Goal: Information Seeking & Learning: Check status

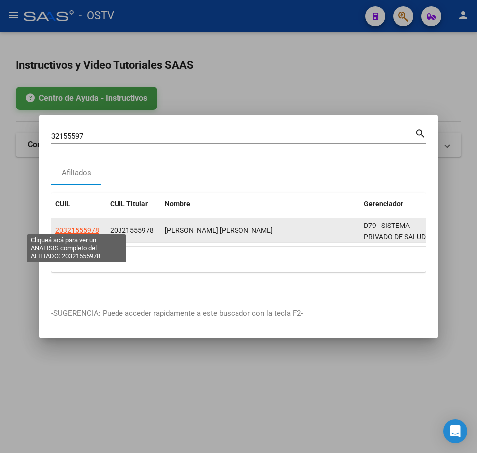
click at [94, 230] on span "20321555978" at bounding box center [77, 230] width 44 height 8
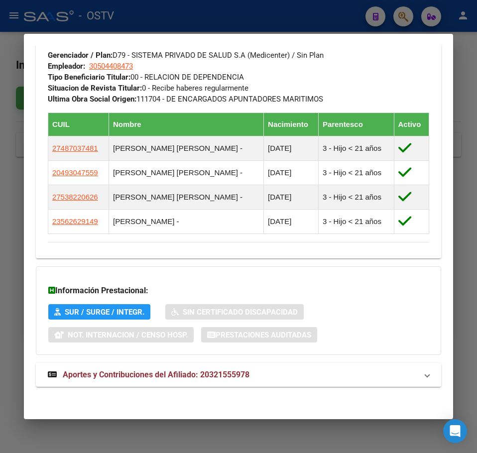
scroll to position [608, 0]
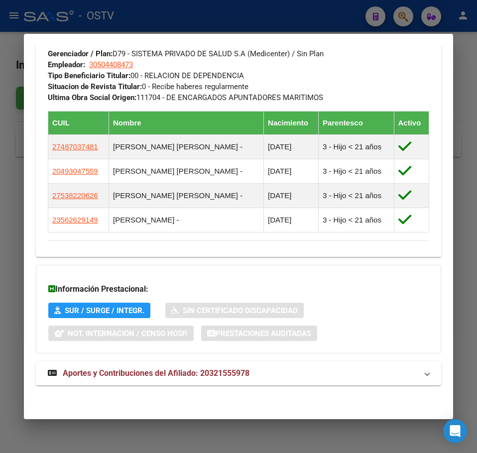
drag, startPoint x: 139, startPoint y: 367, endPoint x: 136, endPoint y: 373, distance: 7.1
click at [139, 366] on mat-expansion-panel-header "Aportes y Contribuciones del Afiliado: 20321555978" at bounding box center [238, 373] width 405 height 24
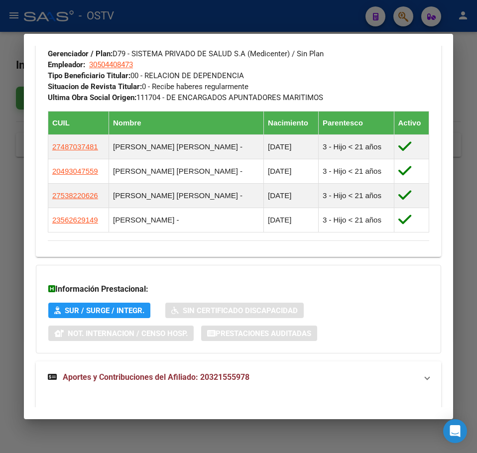
click at [132, 378] on span "Aportes y Contribuciones del Afiliado: 20321555978" at bounding box center [156, 376] width 187 height 9
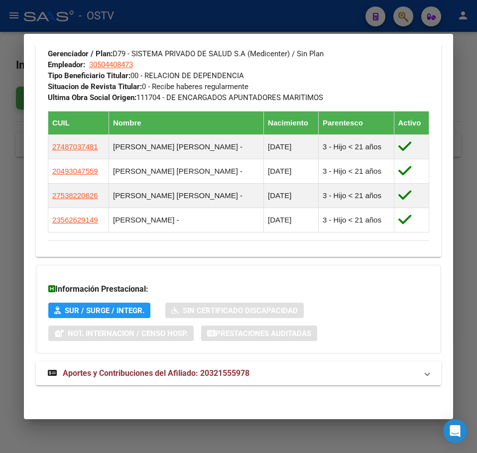
click at [129, 374] on span "Aportes y Contribuciones del Afiliado: 20321555978" at bounding box center [156, 372] width 187 height 9
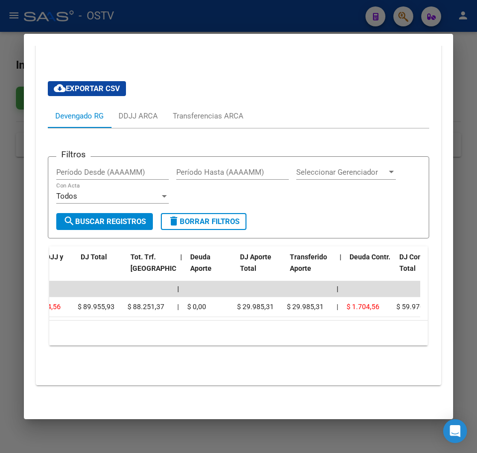
scroll to position [0, 286]
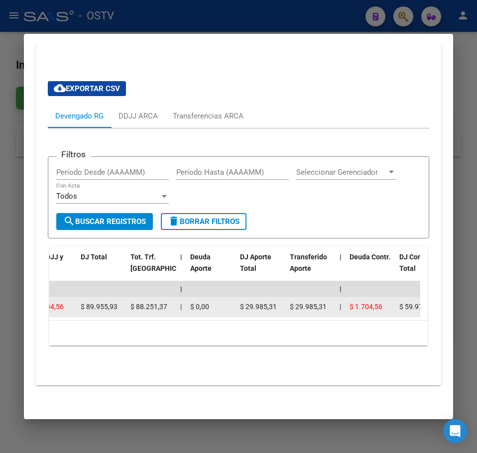
click at [146, 302] on span "$ 88.251,37" at bounding box center [148, 306] width 37 height 8
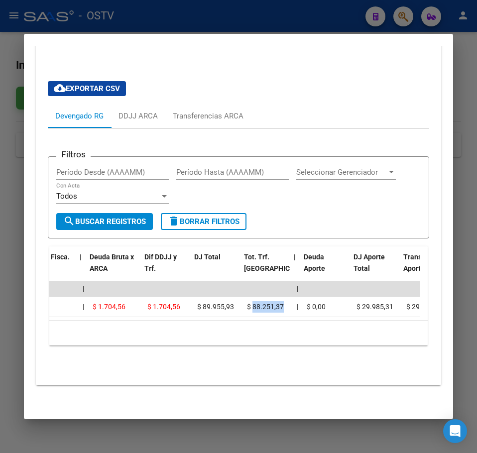
scroll to position [0, 173]
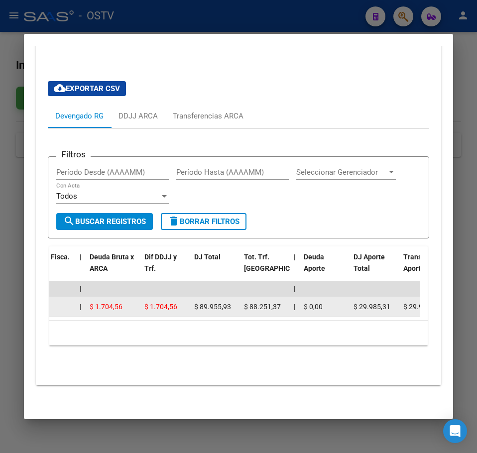
click at [377, 301] on div "$ 29.985,31" at bounding box center [374, 306] width 42 height 11
click at [374, 302] on span "$ 29.985,31" at bounding box center [371, 306] width 37 height 8
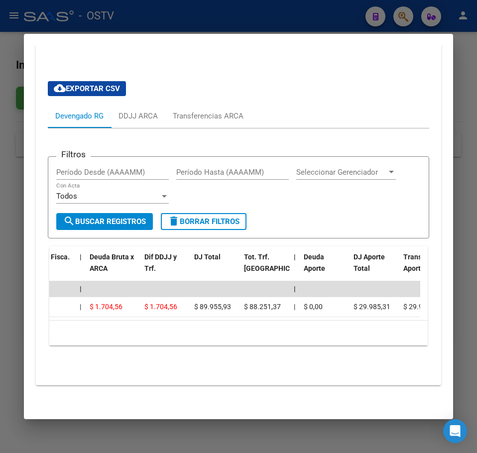
click at [28, 229] on mat-dialog-content "Análisis Afiliado - CUIL: 20321555978 DATOS PADRÓN ÁGIL: [PERSON_NAME] [PERSON_…" at bounding box center [238, 226] width 429 height 361
click at [25, 228] on mat-dialog-content "Análisis Afiliado - CUIL: 20321555978 DATOS PADRÓN ÁGIL: [PERSON_NAME] [PERSON_…" at bounding box center [238, 226] width 429 height 361
click at [17, 225] on div at bounding box center [238, 226] width 477 height 453
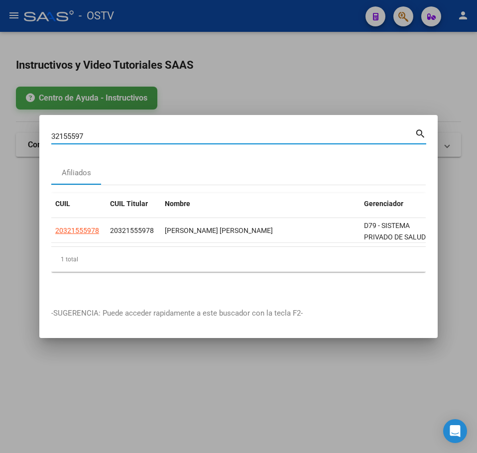
click at [112, 133] on input "32155597" at bounding box center [232, 136] width 363 height 9
paste input "20321555978"
type input "20321555978"
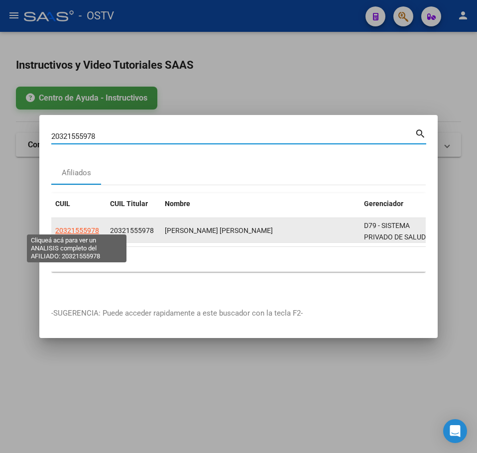
click at [73, 226] on span "20321555978" at bounding box center [77, 230] width 44 height 8
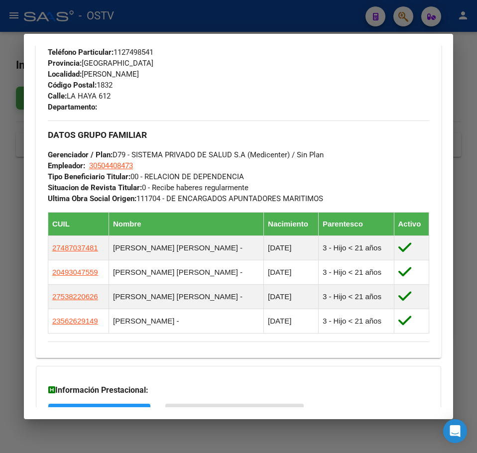
scroll to position [608, 0]
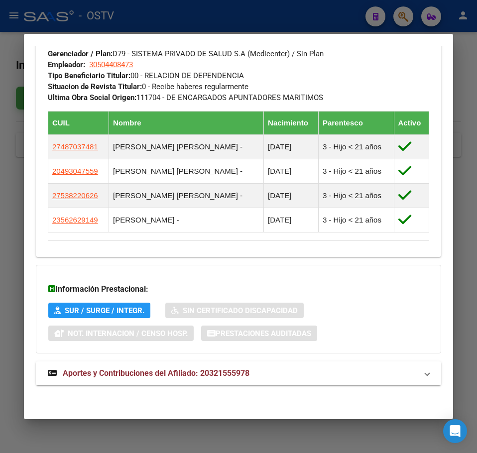
drag, startPoint x: 137, startPoint y: 348, endPoint x: 137, endPoint y: 353, distance: 5.5
click at [137, 348] on div "Información Prestacional: SUR / SURGE / INTEGR. Sin Certificado Discapacidad No…" at bounding box center [238, 309] width 405 height 89
click at [139, 363] on mat-expansion-panel-header "Aportes y Contribuciones del Afiliado: 20321555978" at bounding box center [238, 373] width 405 height 24
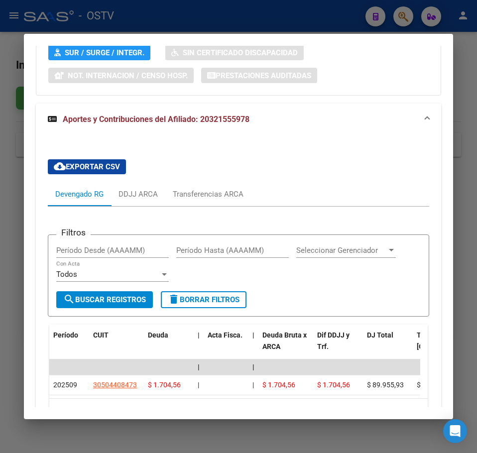
scroll to position [952, 0]
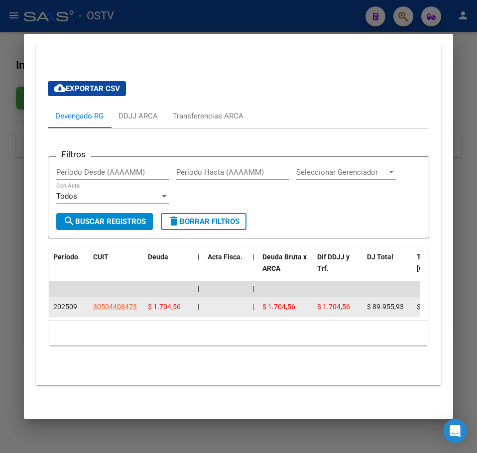
click at [380, 302] on span "$ 89.955,93" at bounding box center [385, 306] width 37 height 8
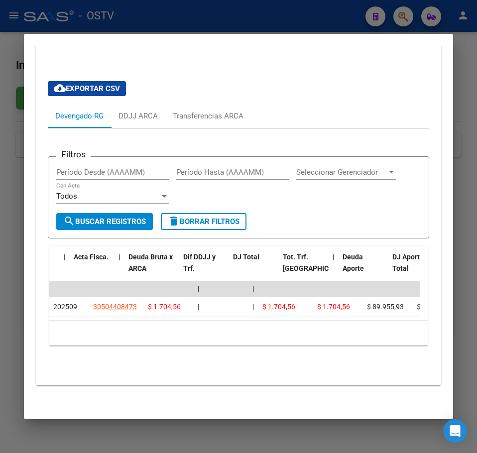
scroll to position [0, 256]
